Goal: Information Seeking & Learning: Learn about a topic

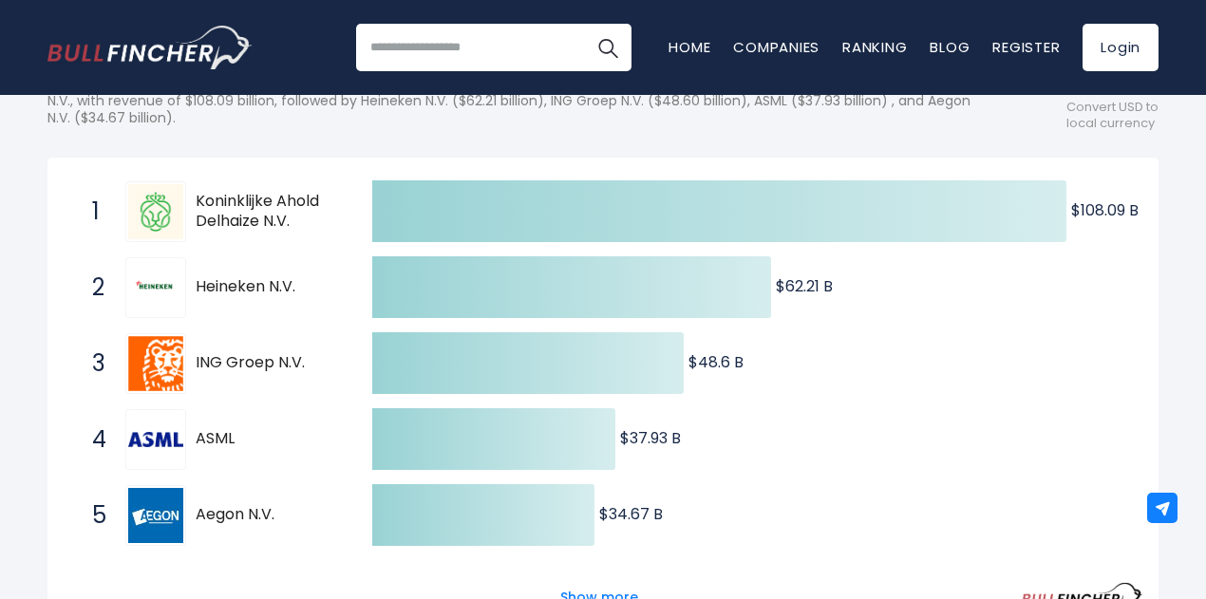
drag, startPoint x: 311, startPoint y: 225, endPoint x: 203, endPoint y: 203, distance: 110.4
click at [187, 188] on div "1 Koninklijke Ahold Delhaize N.V. [DOMAIN_NAME]" at bounding box center [211, 211] width 256 height 61
drag, startPoint x: 194, startPoint y: 208, endPoint x: 279, endPoint y: 227, distance: 87.5
click at [256, 225] on div "1 Koninklijke Ahold Delhaize N.V. [DOMAIN_NAME]" at bounding box center [211, 211] width 256 height 61
drag, startPoint x: 295, startPoint y: 229, endPoint x: 179, endPoint y: 182, distance: 124.8
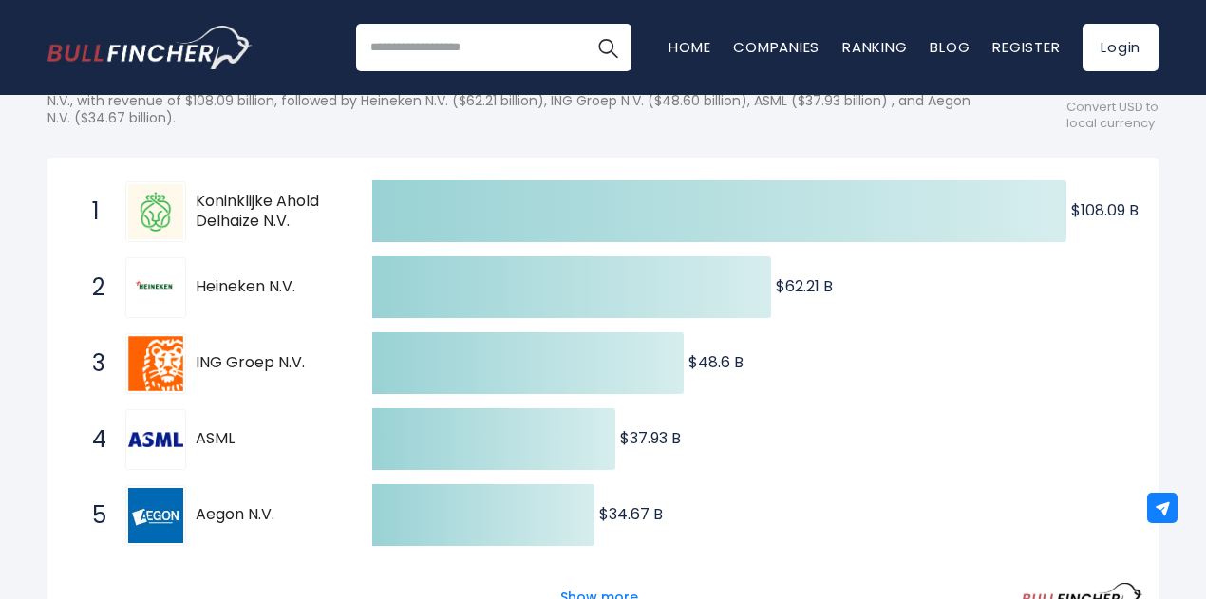
click at [177, 184] on span "1 Koninklijke Ahold Delhaize N.V. [DOMAIN_NAME]" at bounding box center [215, 212] width 285 height 70
click at [229, 210] on span "Koninklijke Ahold Delhaize N.V." at bounding box center [267, 212] width 143 height 40
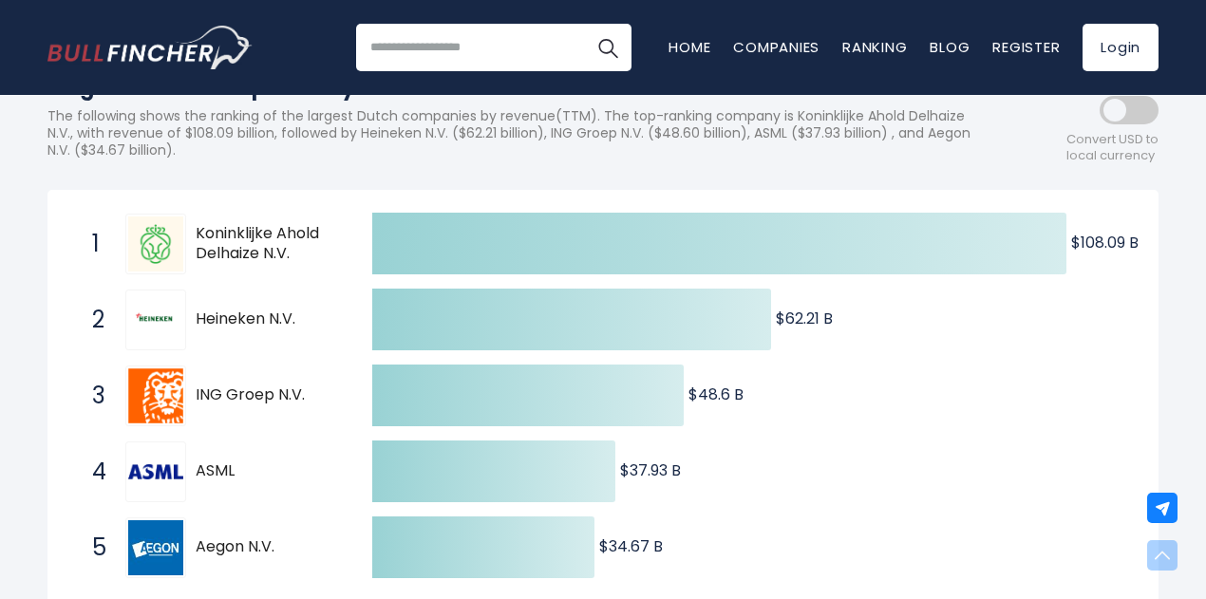
scroll to position [380, 0]
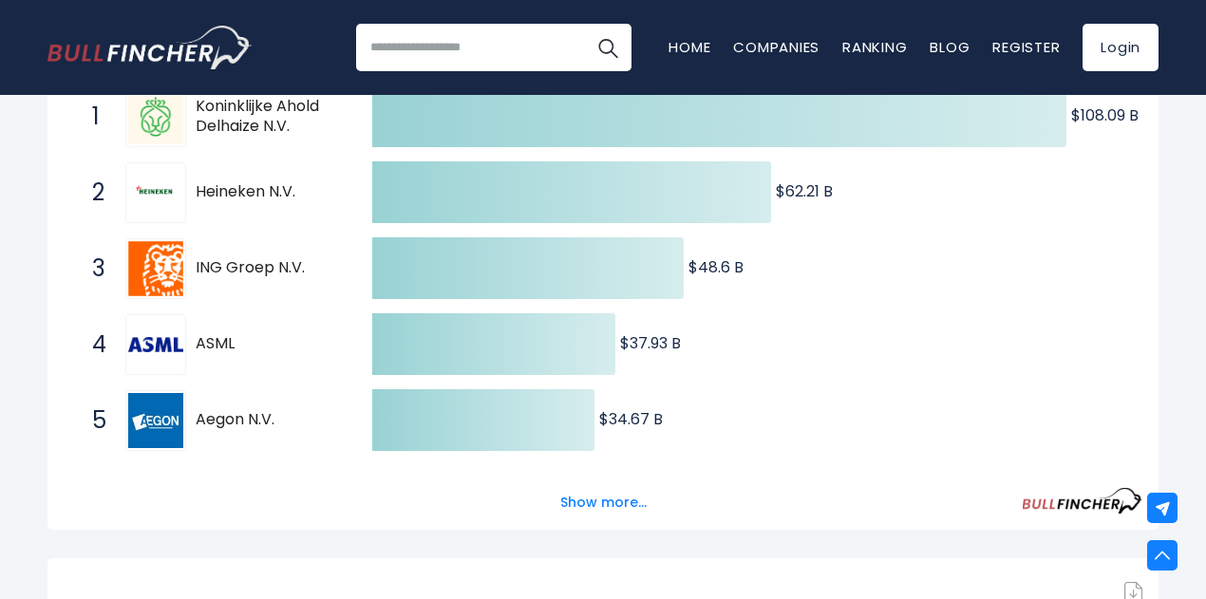
click at [220, 178] on div "2 Heineken N.V. [DOMAIN_NAME]" at bounding box center [211, 192] width 256 height 61
click at [229, 146] on div "1 Koninklijke Ahold Delhaize N.V. [DOMAIN_NAME]" at bounding box center [211, 116] width 256 height 61
click at [228, 137] on span "Koninklijke Ahold Delhaize N.V." at bounding box center [267, 117] width 143 height 40
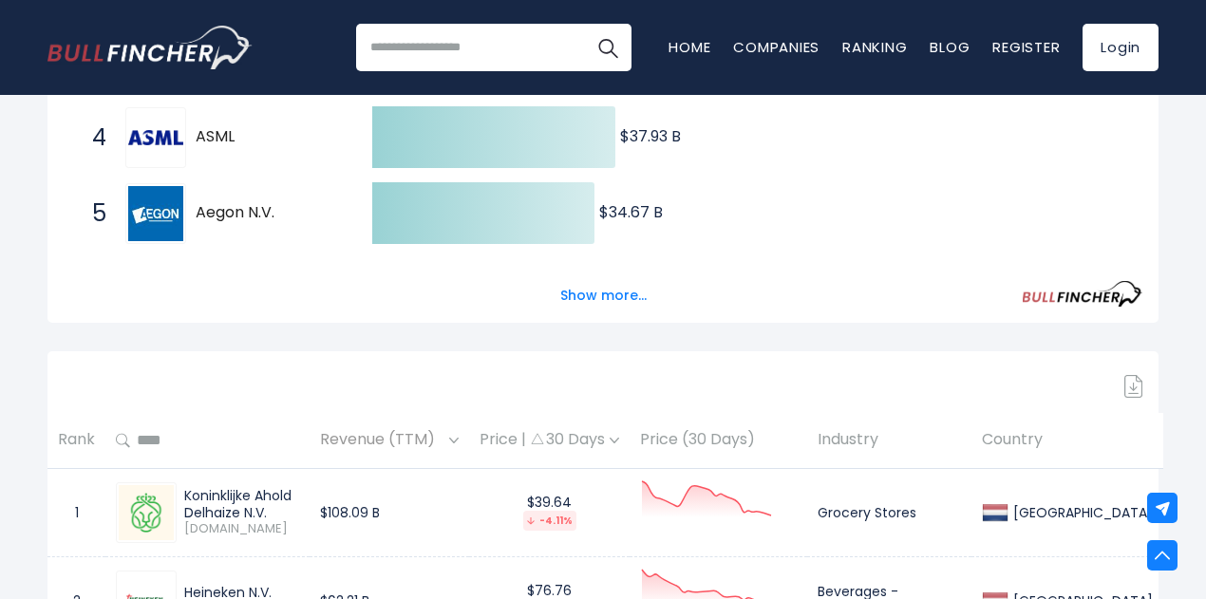
scroll to position [665, 0]
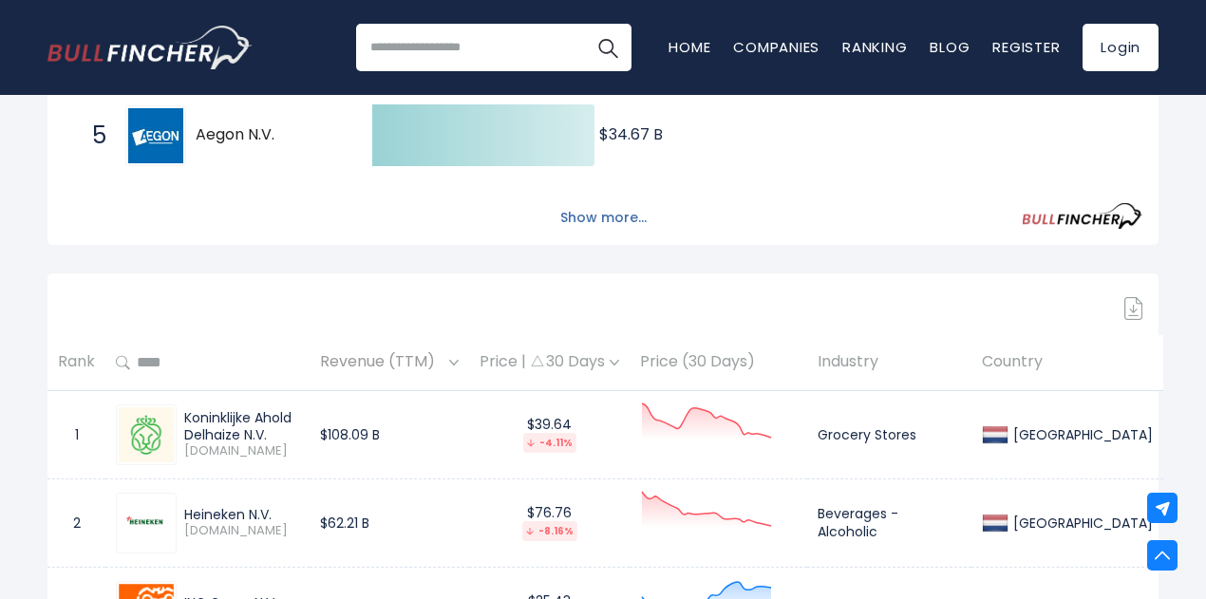
click at [612, 231] on button "Show more..." at bounding box center [603, 217] width 109 height 31
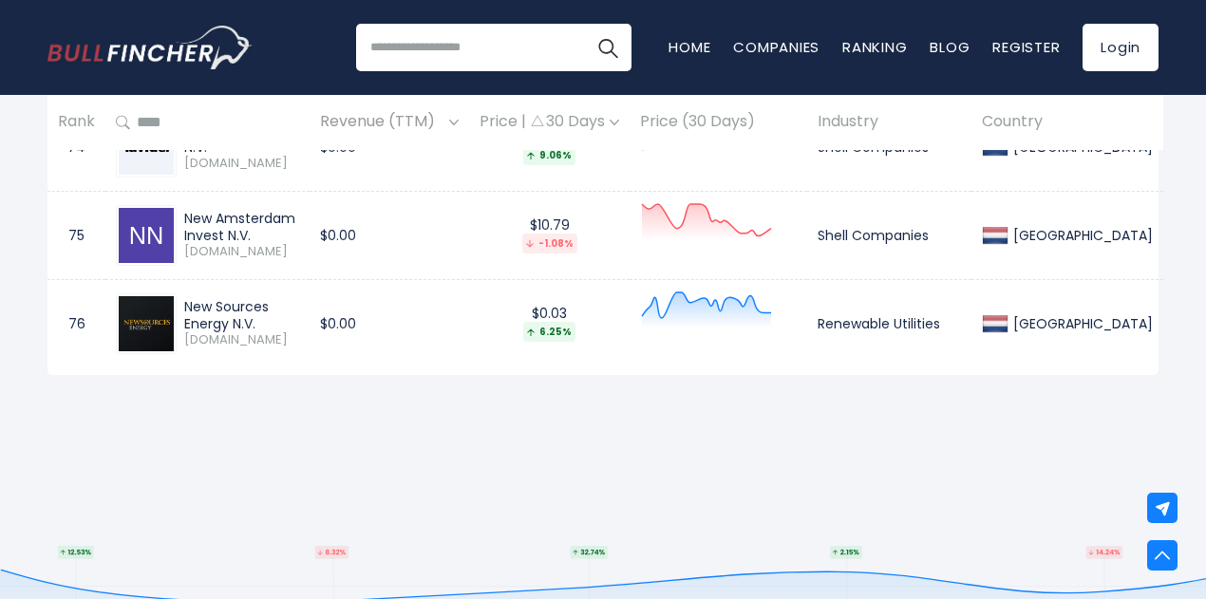
scroll to position [7691, 0]
